Goal: Transaction & Acquisition: Purchase product/service

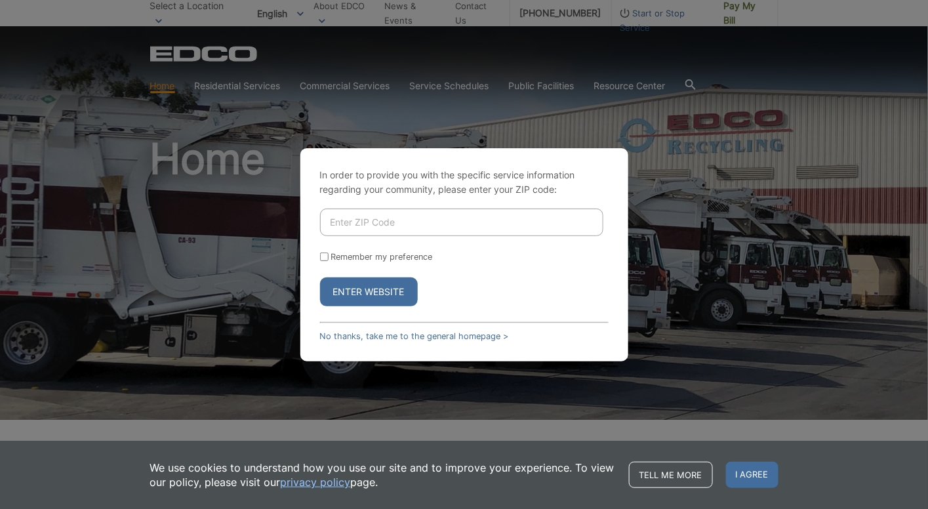
click at [348, 228] on input "Enter ZIP Code" at bounding box center [461, 223] width 283 height 28
type input "91945"
click at [320, 278] on button "Enter Website" at bounding box center [369, 292] width 98 height 29
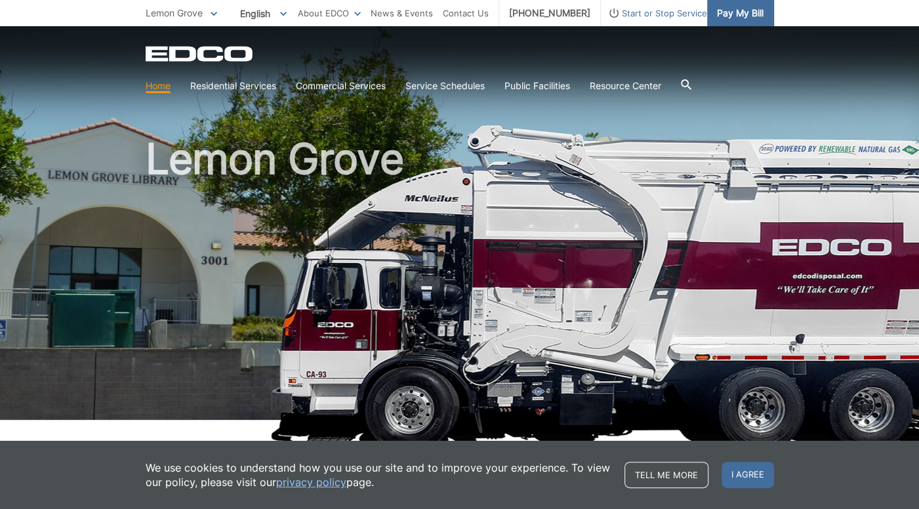
click at [735, 19] on span "Pay My Bill" at bounding box center [740, 13] width 47 height 14
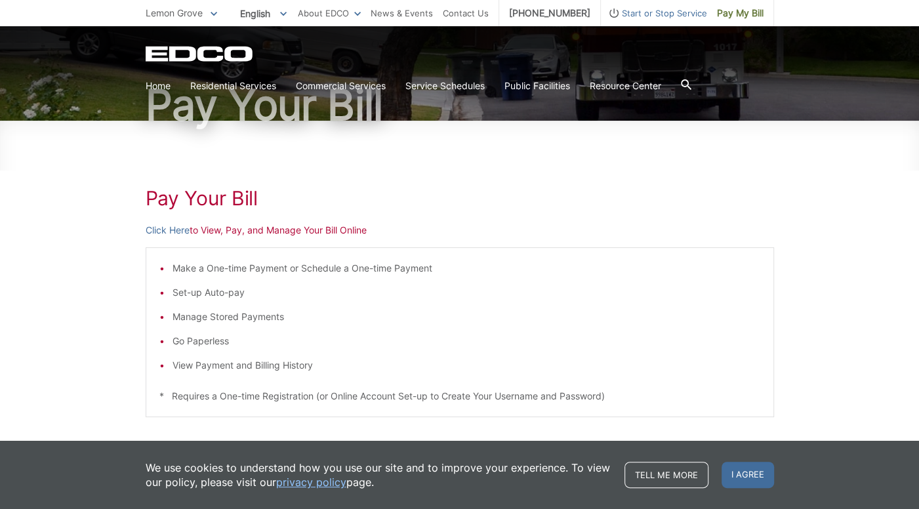
scroll to position [131, 0]
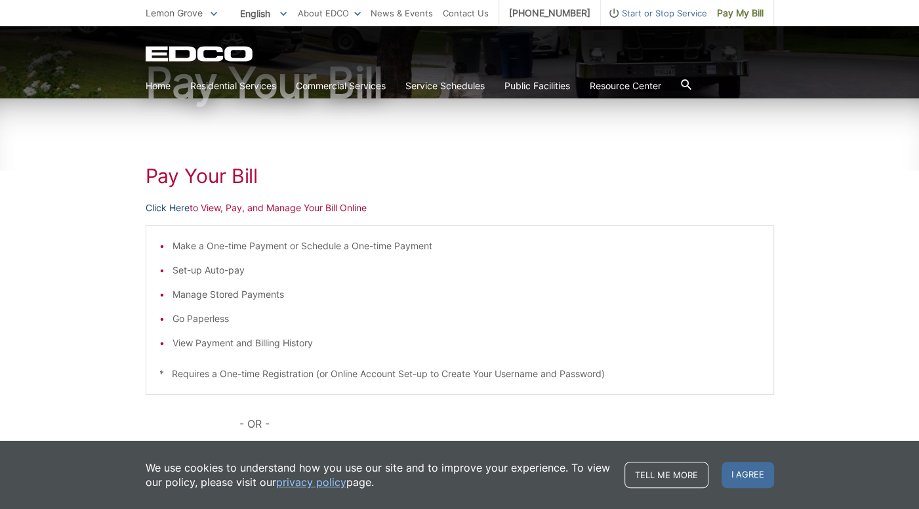
click at [165, 208] on link "Click Here" at bounding box center [168, 208] width 44 height 14
